Goal: Transaction & Acquisition: Purchase product/service

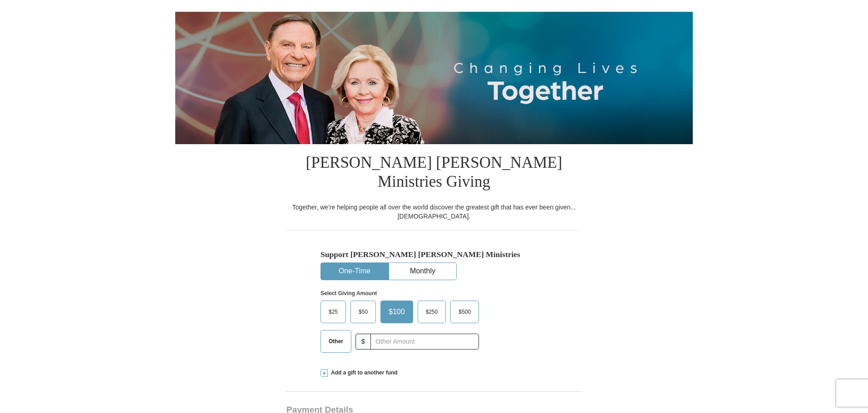
scroll to position [91, 0]
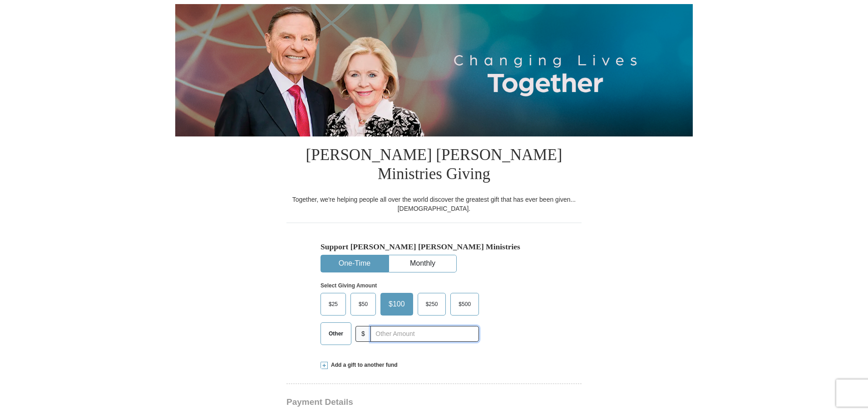
click at [388, 326] on input "text" at bounding box center [424, 334] width 108 height 16
type input "412.00"
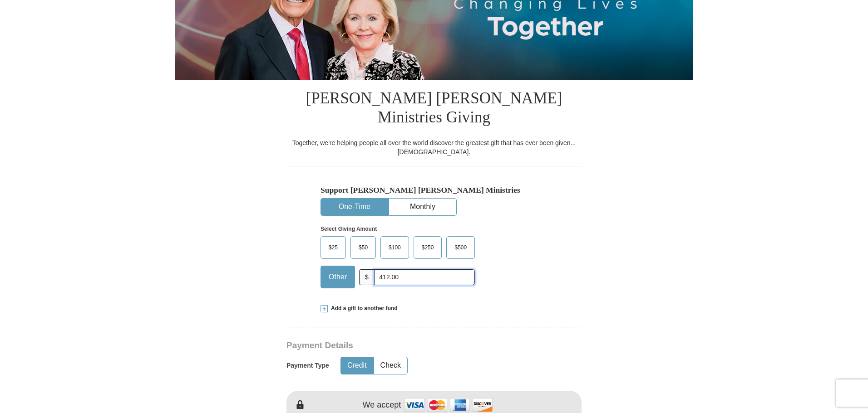
scroll to position [272, 0]
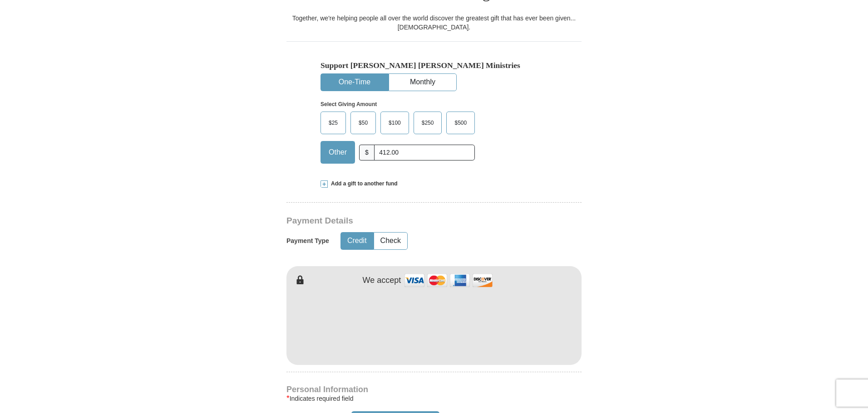
click at [664, 125] on form "Already have an account? Sign in for faster giving. Don't have an account? Crea…" at bounding box center [433, 333] width 517 height 1138
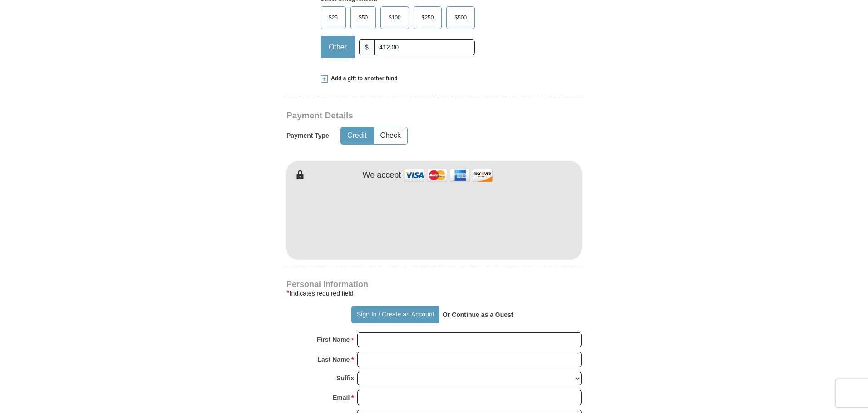
scroll to position [454, 0]
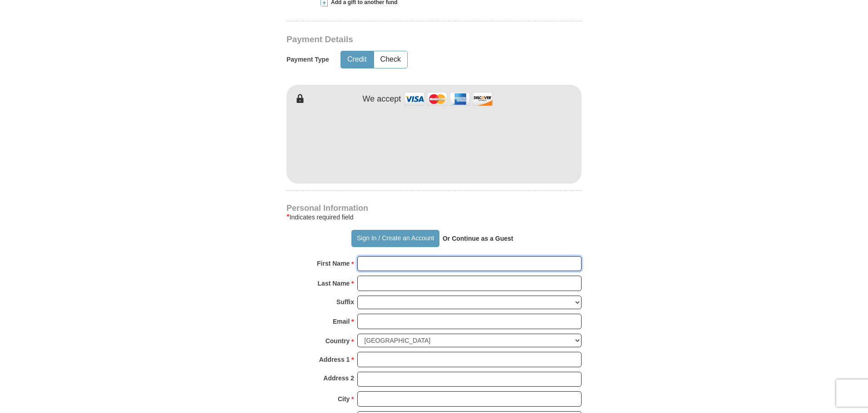
click at [373, 256] on input "First Name *" at bounding box center [469, 263] width 224 height 15
type input "Trasha"
type input "[PERSON_NAME]"
click at [388, 314] on input "Email *" at bounding box center [469, 321] width 224 height 15
type input "[EMAIL_ADDRESS][DOMAIN_NAME]"
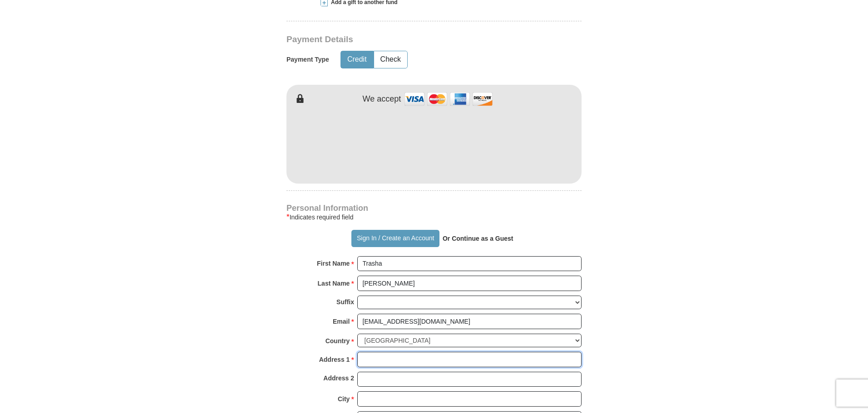
type input "[STREET_ADDRESS]"
type input "Columbia"
select select "SC"
type input "29223"
type input "8434651429"
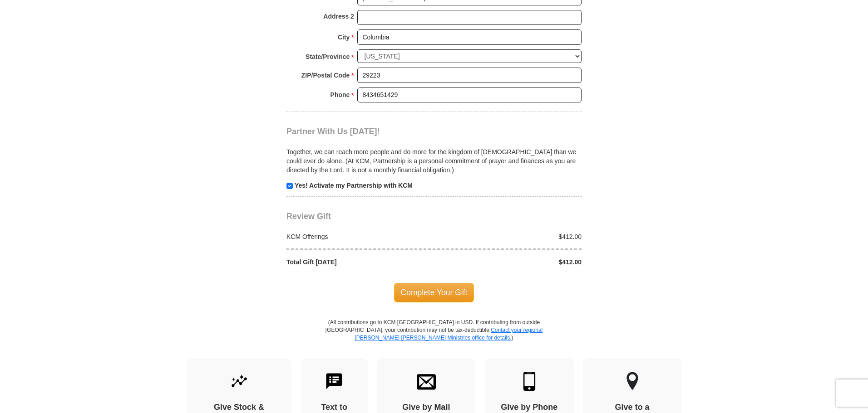
scroll to position [817, 0]
click at [432, 282] on span "Complete Your Gift" at bounding box center [434, 291] width 80 height 19
